Goal: Communication & Community: Participate in discussion

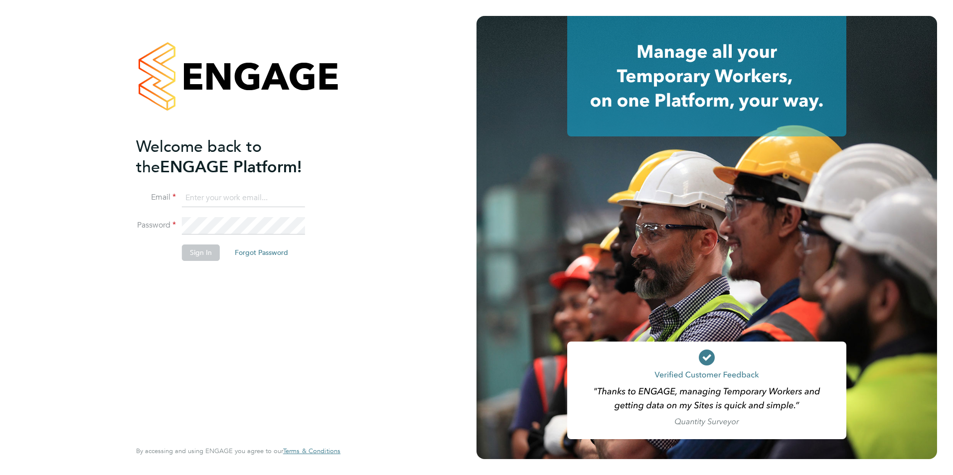
type input "[PERSON_NAME][EMAIL_ADDRESS][DOMAIN_NAME]"
click at [189, 261] on li "Sign In Forgot Password" at bounding box center [233, 258] width 194 height 26
click at [192, 259] on button "Sign In" at bounding box center [201, 253] width 38 height 16
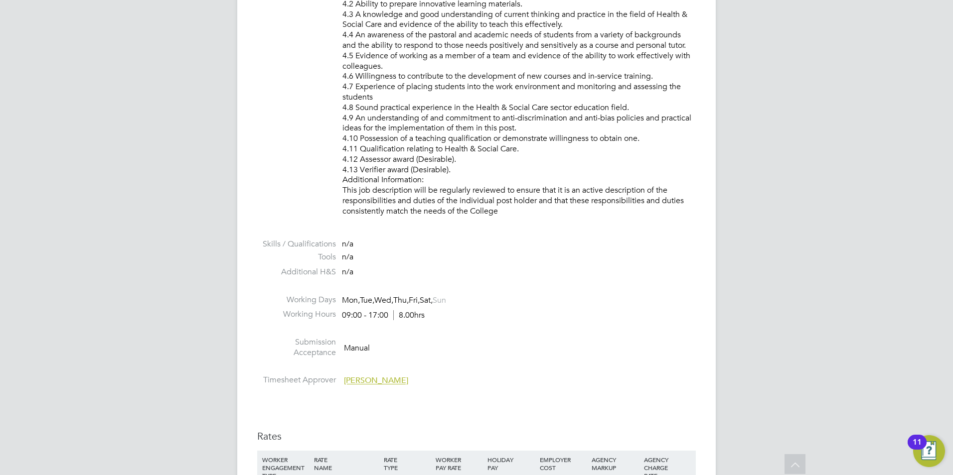
scroll to position [1345, 0]
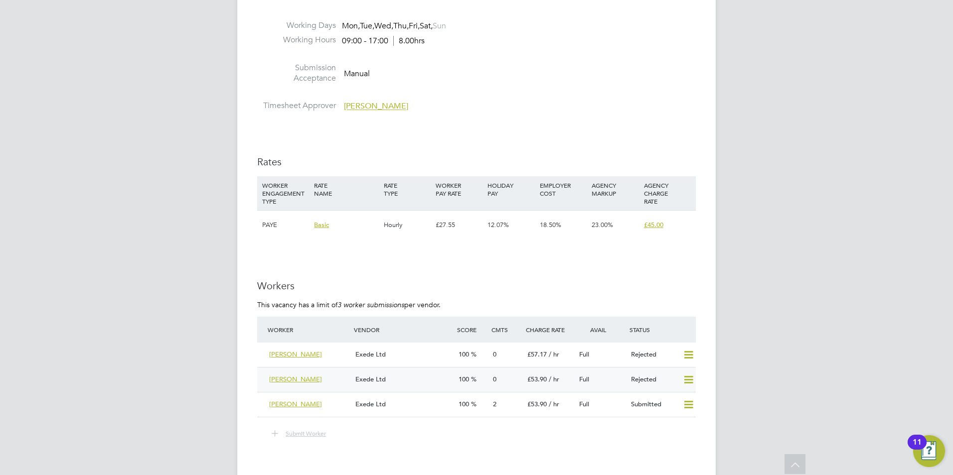
click at [686, 376] on icon at bounding box center [688, 380] width 12 height 8
click at [679, 399] on li "Resubmit" at bounding box center [672, 401] width 42 height 14
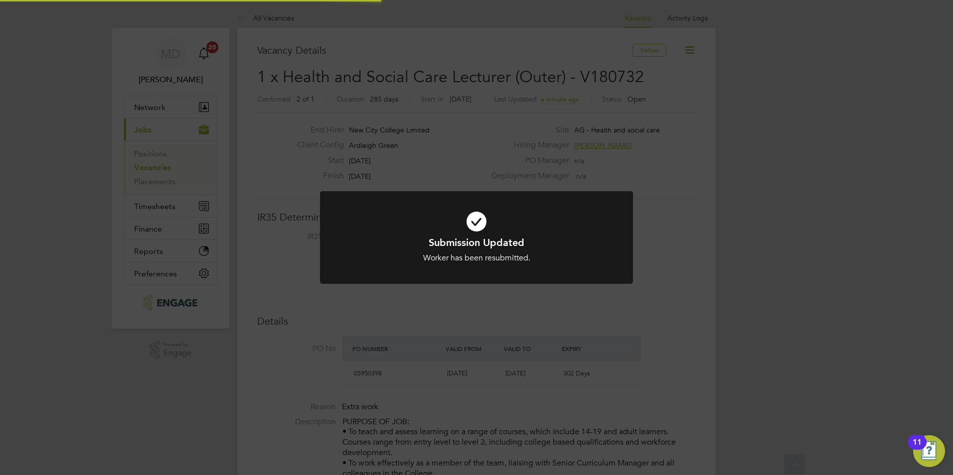
scroll to position [29, 70]
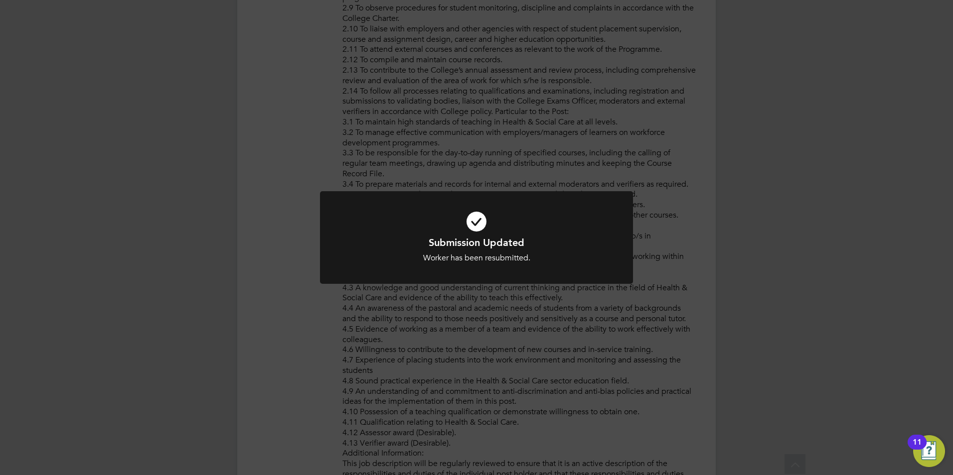
click at [698, 259] on div "Submission Updated Worker has been resubmitted. Cancel Okay" at bounding box center [476, 237] width 953 height 475
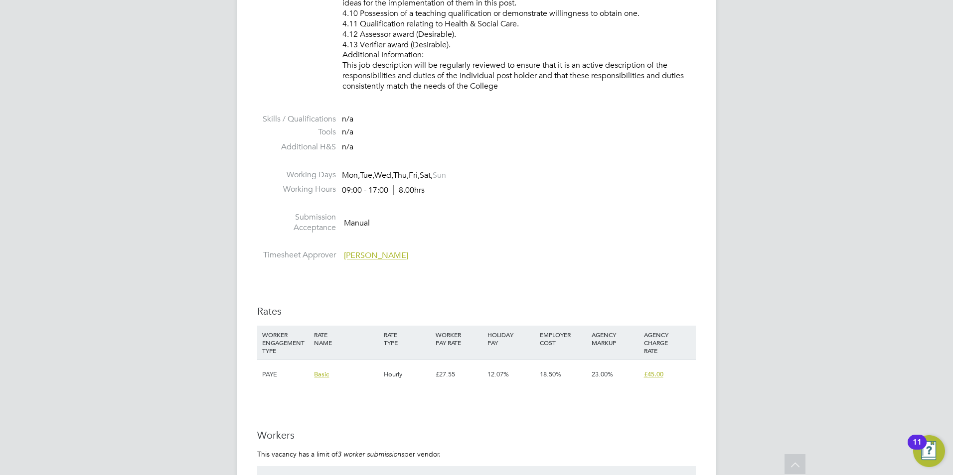
scroll to position [1594, 0]
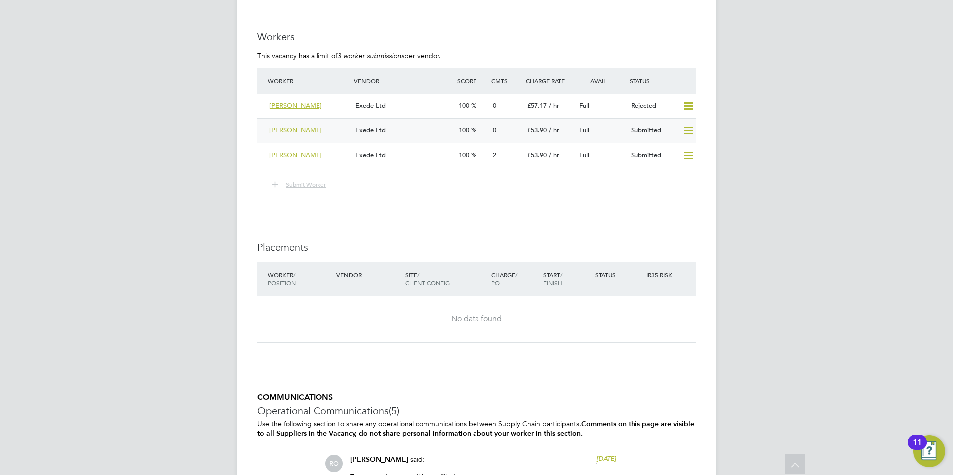
click at [405, 126] on div "Exede Ltd" at bounding box center [402, 131] width 103 height 16
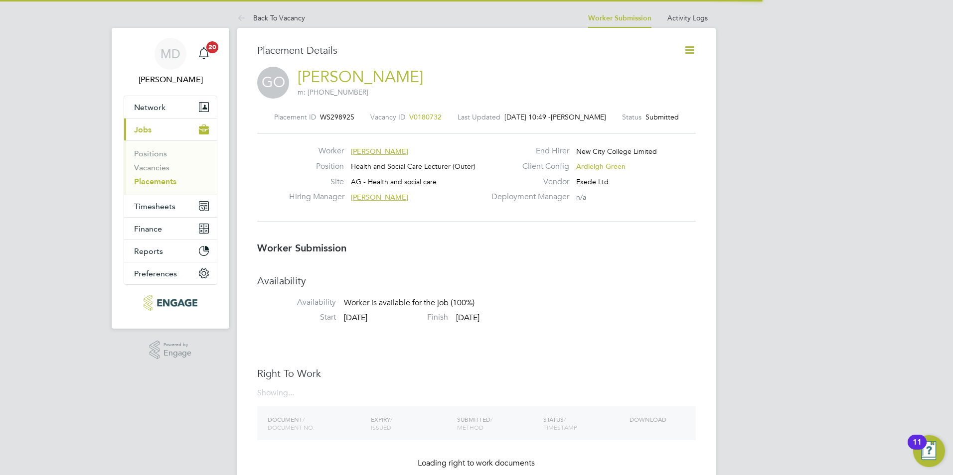
scroll to position [5, 5]
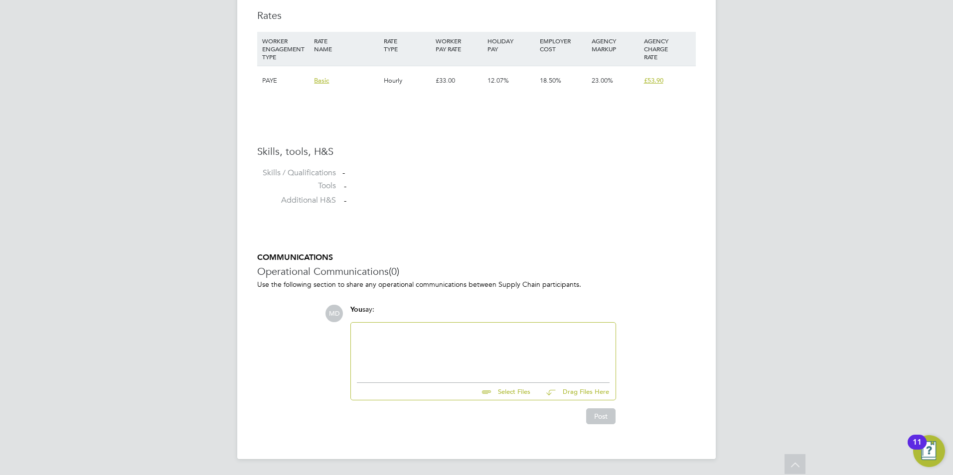
click at [402, 327] on div at bounding box center [483, 350] width 265 height 55
click at [391, 336] on div at bounding box center [483, 350] width 253 height 43
click at [369, 330] on div at bounding box center [483, 350] width 253 height 43
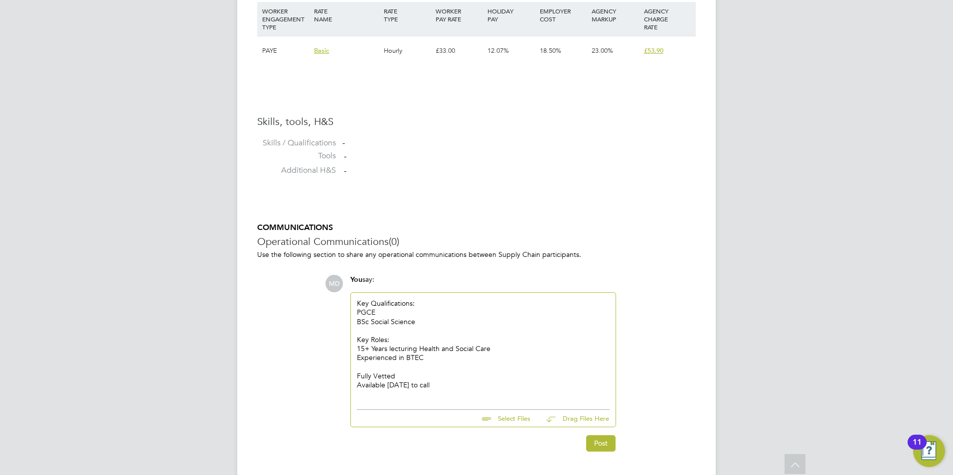
scroll to position [733, 0]
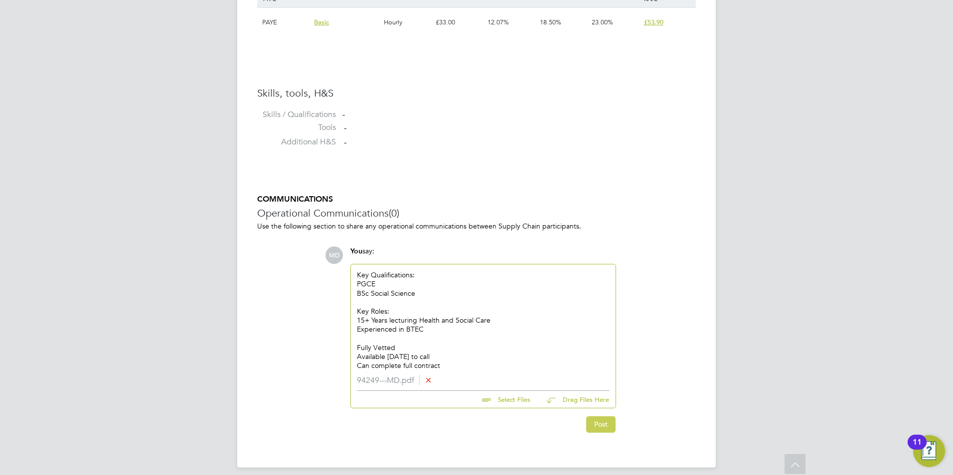
click at [601, 429] on button "Post" at bounding box center [600, 425] width 29 height 16
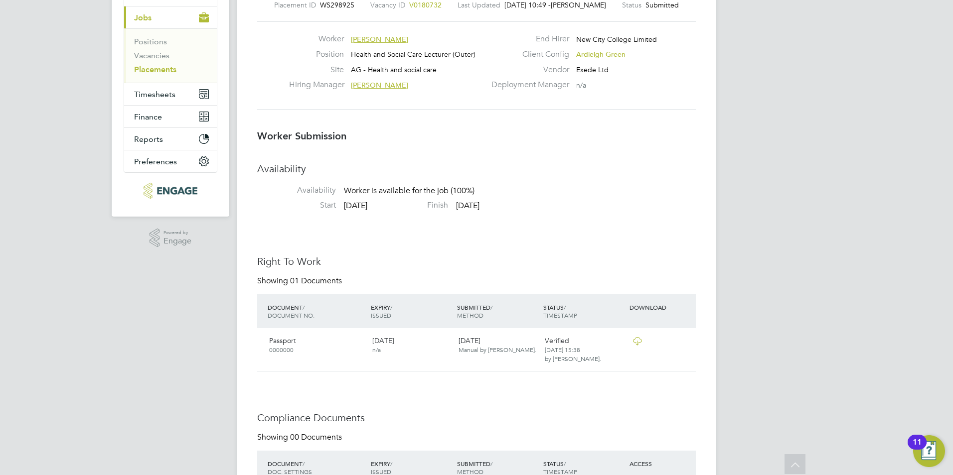
scroll to position [0, 0]
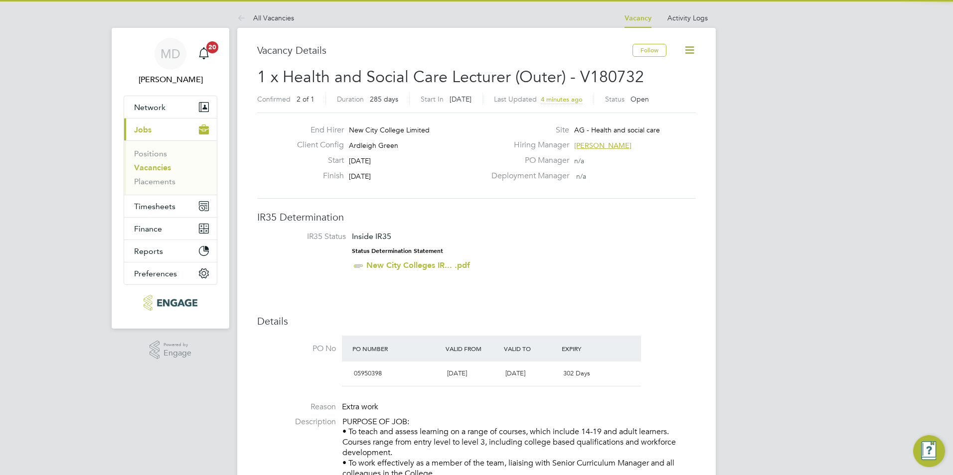
scroll to position [17, 87]
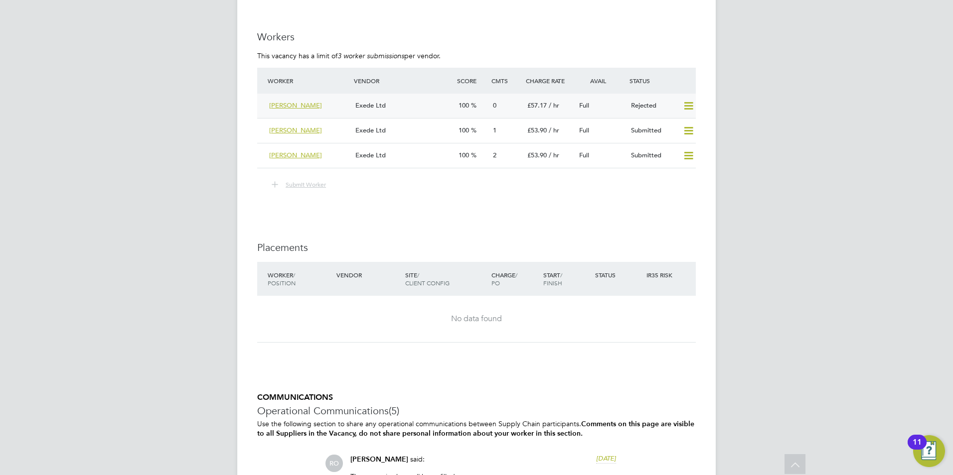
click at [691, 104] on icon at bounding box center [688, 106] width 12 height 8
drag, startPoint x: 667, startPoint y: 129, endPoint x: 347, endPoint y: 121, distance: 320.5
click at [662, 131] on li "Resubmit" at bounding box center [672, 127] width 42 height 14
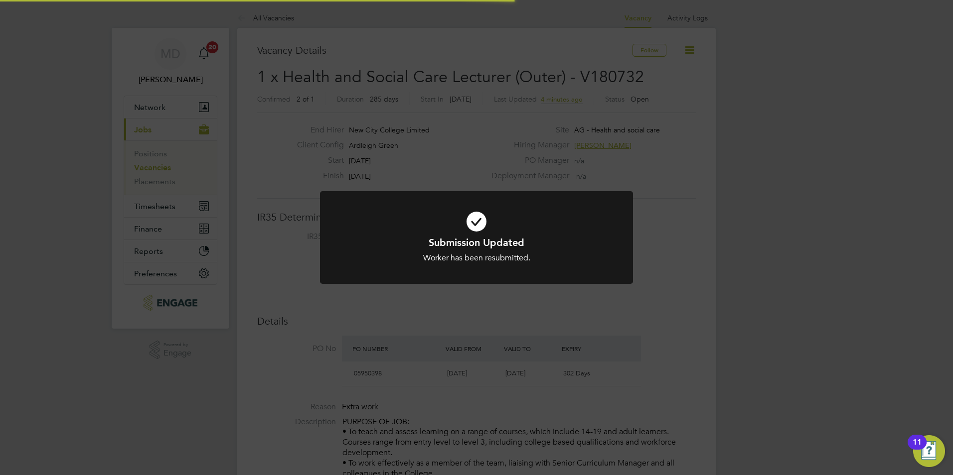
scroll to position [5, 5]
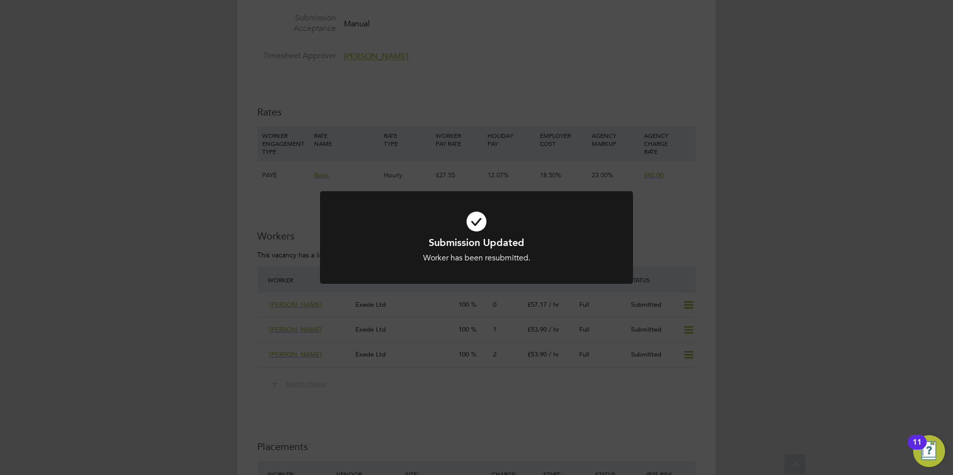
click at [690, 225] on div "Submission Updated Worker has been resubmitted. Cancel Okay" at bounding box center [476, 237] width 953 height 475
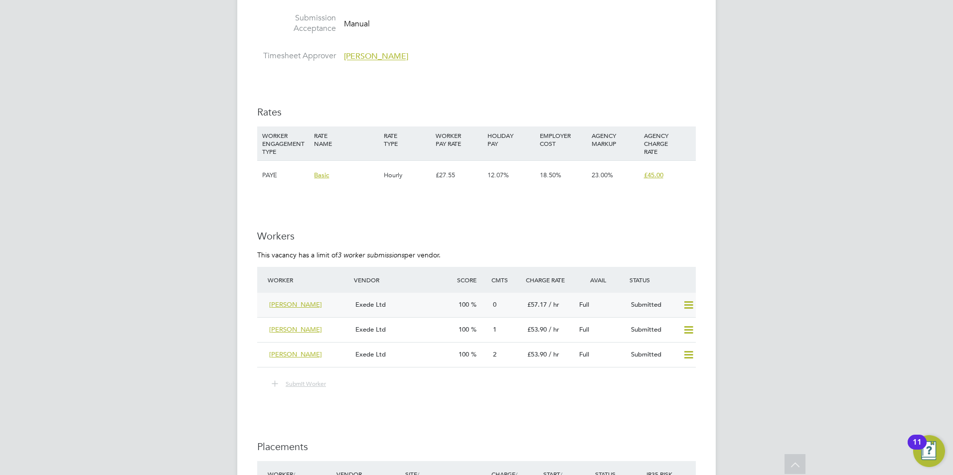
click at [286, 305] on span "Albert Olaoye" at bounding box center [295, 304] width 53 height 8
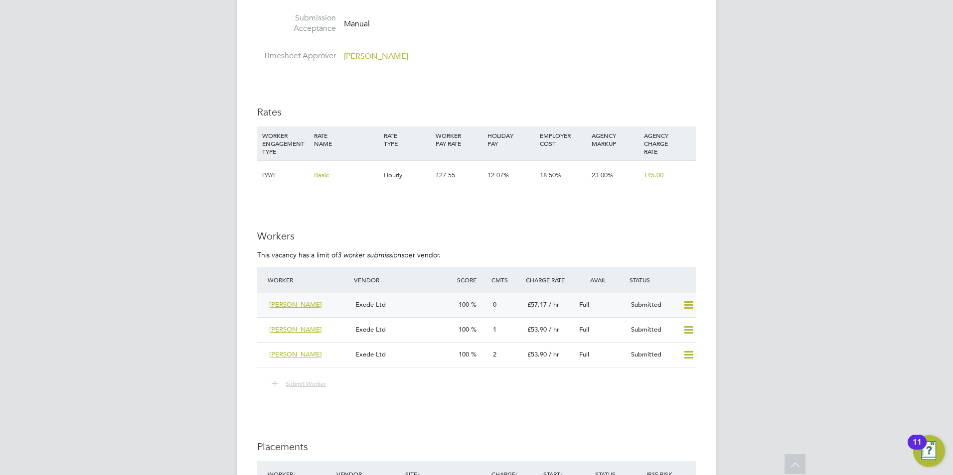
click at [412, 305] on div "Exede Ltd" at bounding box center [402, 305] width 103 height 16
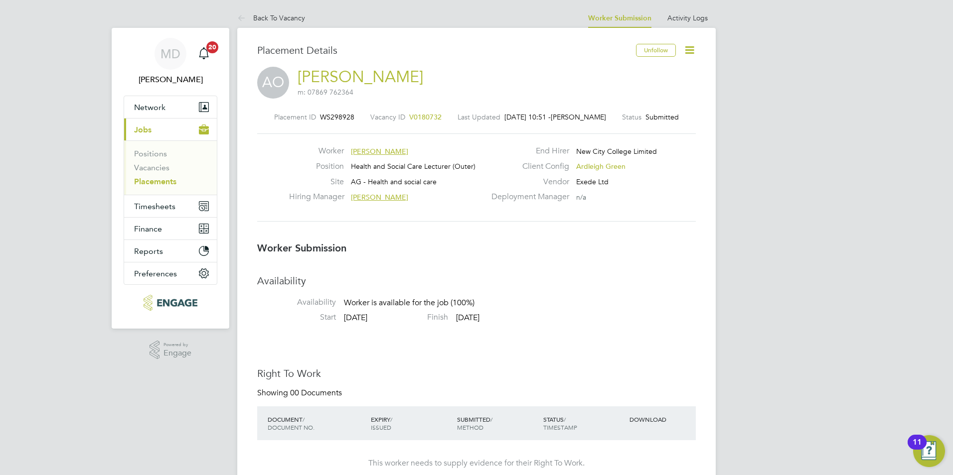
click at [692, 51] on icon at bounding box center [689, 50] width 12 height 12
click at [556, 62] on div "Placement Details" at bounding box center [442, 55] width 371 height 23
click at [693, 50] on icon at bounding box center [689, 50] width 12 height 12
click at [662, 72] on li "Edit Worker Submission e" at bounding box center [647, 74] width 92 height 14
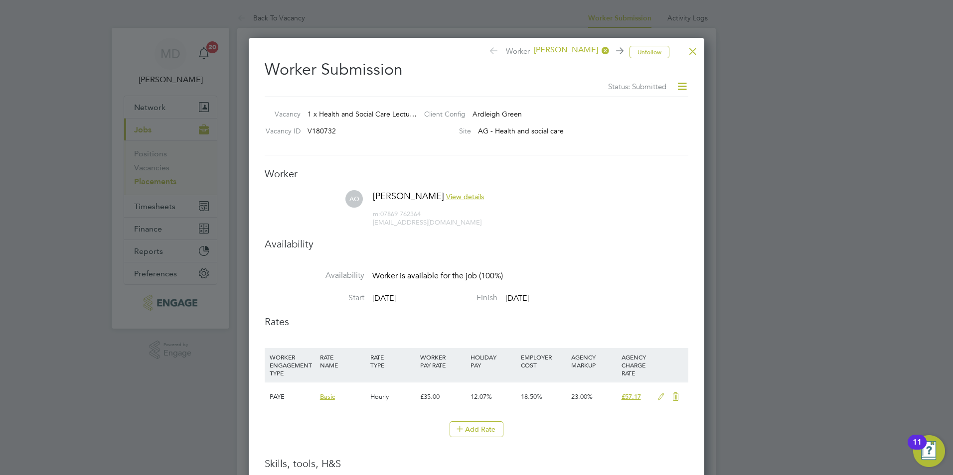
click at [690, 50] on div at bounding box center [693, 49] width 18 height 18
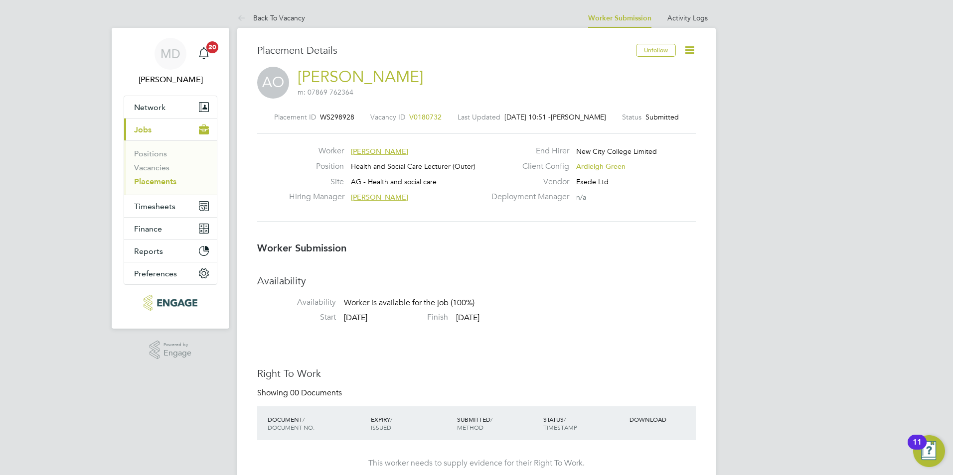
click at [692, 50] on icon at bounding box center [689, 50] width 12 height 12
click at [339, 74] on link "Albert Olaoye" at bounding box center [360, 76] width 126 height 19
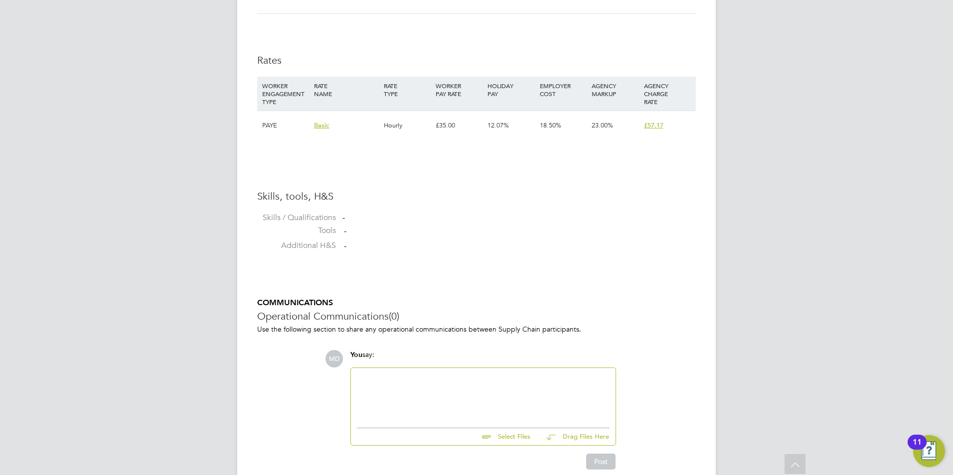
scroll to position [679, 0]
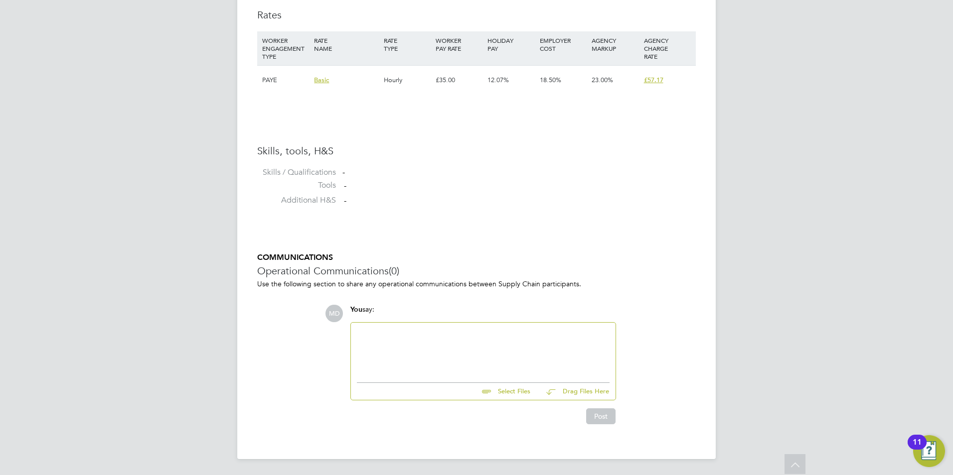
click at [428, 341] on div at bounding box center [483, 350] width 253 height 43
click at [402, 347] on div "Key Qualifications:" at bounding box center [483, 350] width 253 height 43
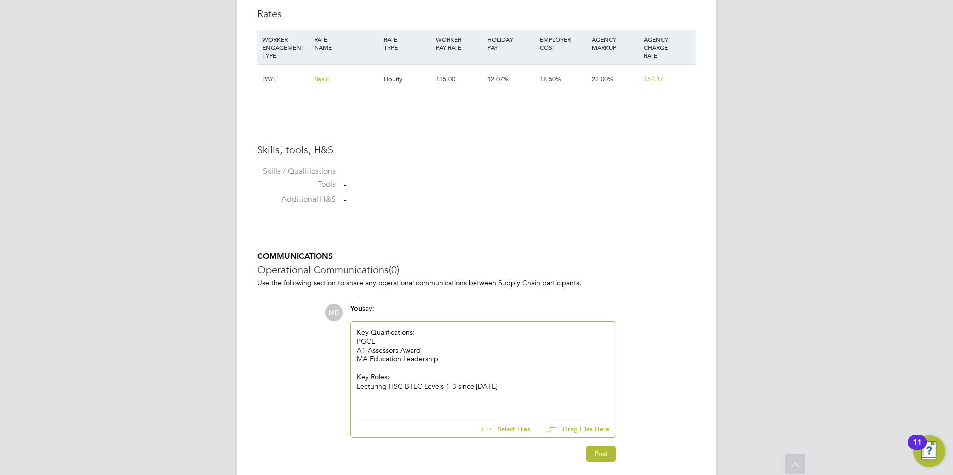
drag, startPoint x: 447, startPoint y: 388, endPoint x: 453, endPoint y: 386, distance: 5.8
click at [447, 388] on div "Lecturing HSC BTEC Levels 1-3 since 2019" at bounding box center [483, 386] width 253 height 9
click at [392, 409] on div at bounding box center [483, 404] width 253 height 9
click at [596, 470] on button "Post" at bounding box center [600, 472] width 29 height 16
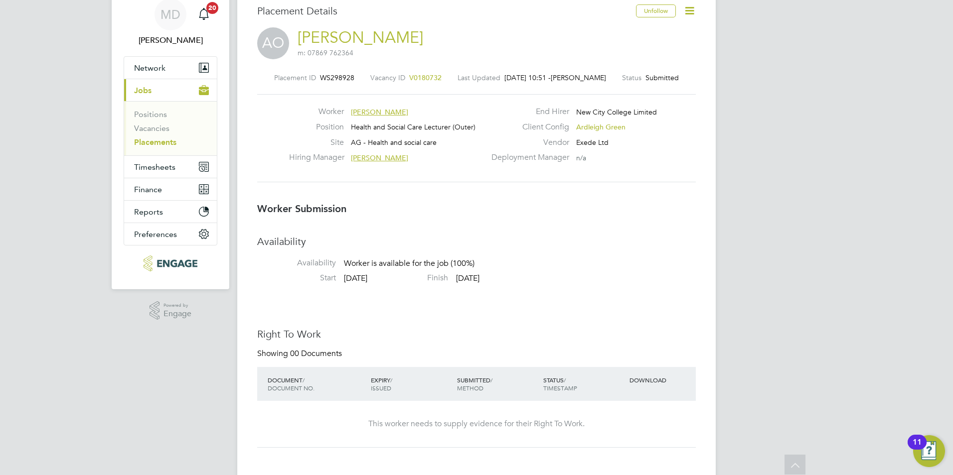
scroll to position [0, 0]
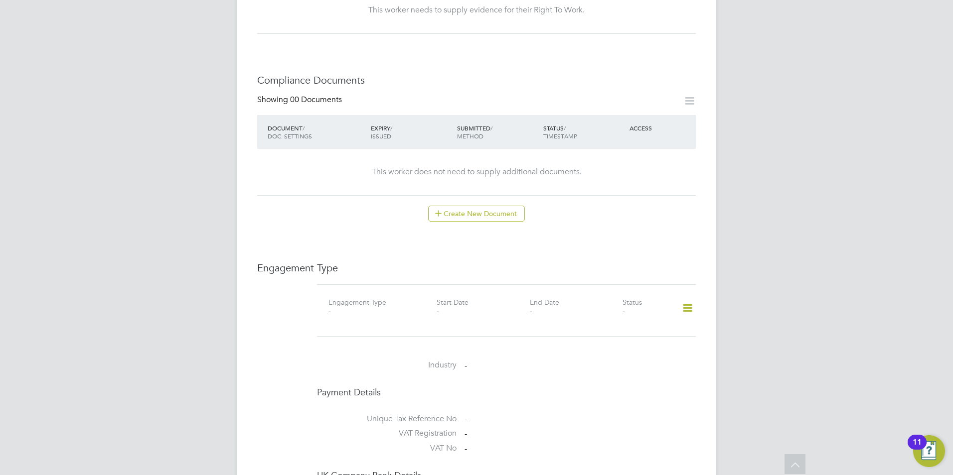
scroll to position [288, 0]
